Goal: Task Accomplishment & Management: Complete application form

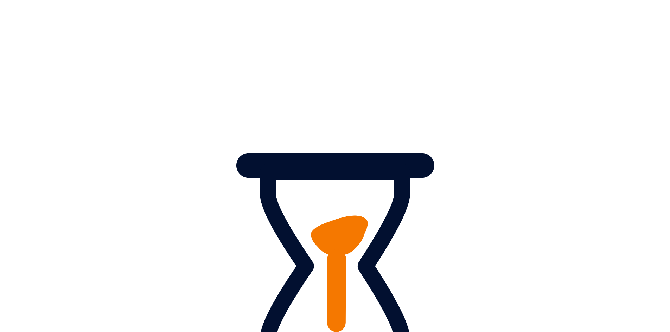
scroll to position [70, 0]
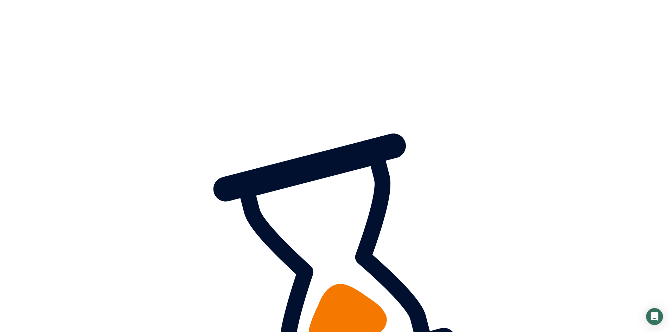
type input "+3812015550123"
type input "John Doe"
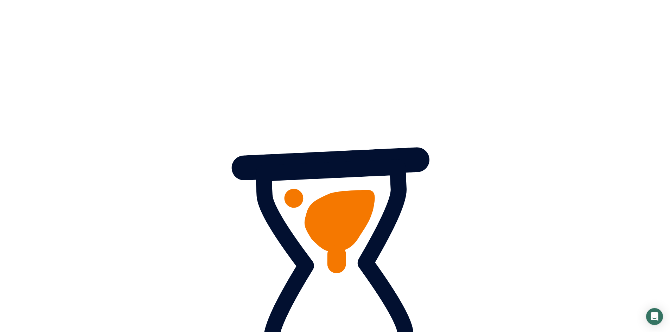
drag, startPoint x: 366, startPoint y: 198, endPoint x: 241, endPoint y: 194, distance: 124.8
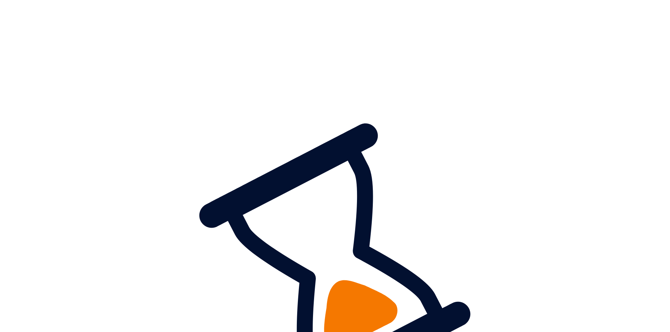
scroll to position [70, 0]
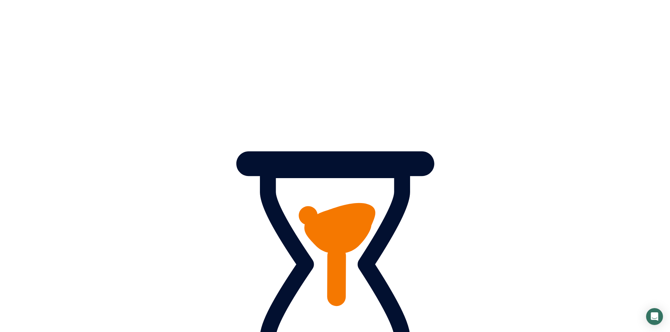
type input "12015550123"
type input "[PERSON_NAME]"
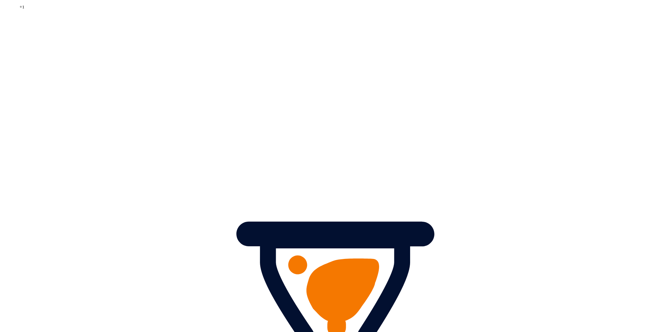
scroll to position [70, 0]
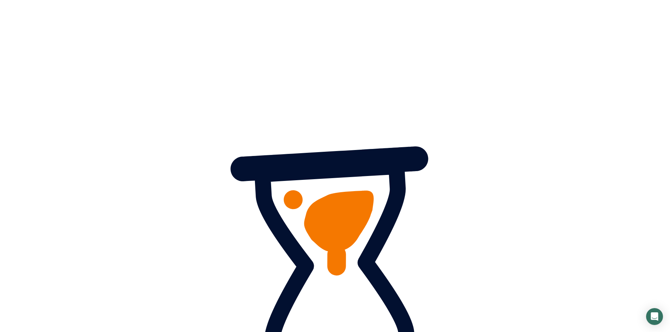
type input "+38169123123"
type input "John Doe"
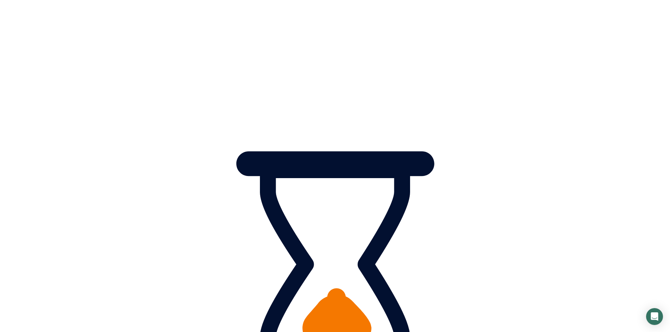
type input "+3816428664"
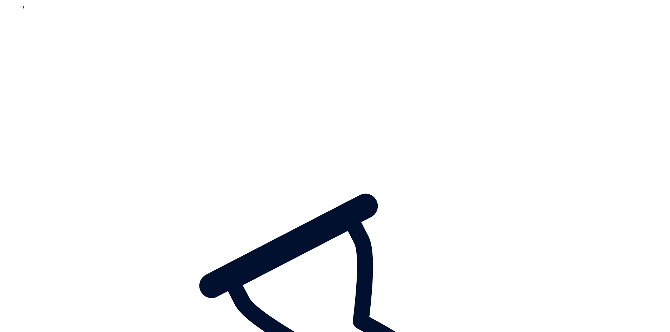
scroll to position [70, 0]
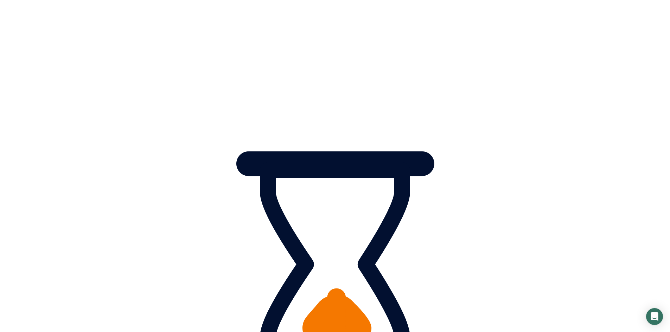
drag, startPoint x: 350, startPoint y: 192, endPoint x: 280, endPoint y: 191, distance: 69.6
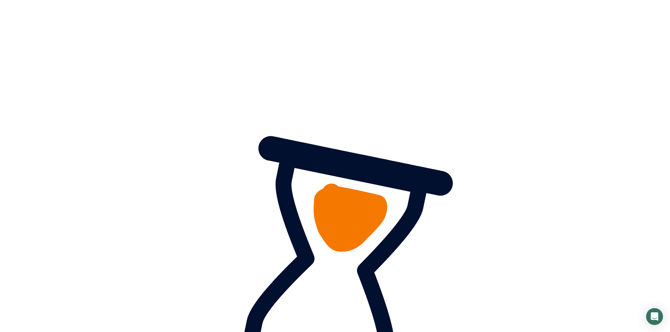
type input "2015550123"
